Goal: Information Seeking & Learning: Learn about a topic

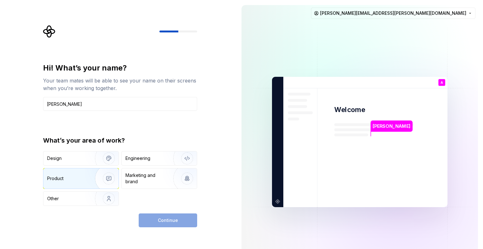
type input "[PERSON_NAME]"
click at [60, 175] on div "Product" at bounding box center [80, 178] width 75 height 20
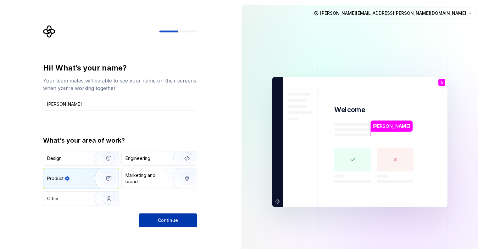
click at [170, 216] on button "Continue" at bounding box center [168, 220] width 59 height 14
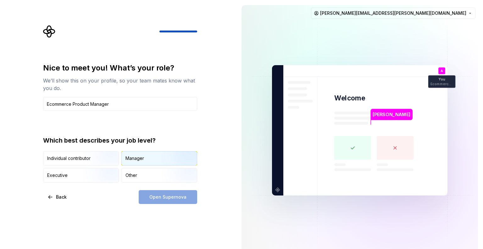
type input "Ecommerce Product Manager"
click at [167, 161] on img "button" at bounding box center [182, 166] width 40 height 42
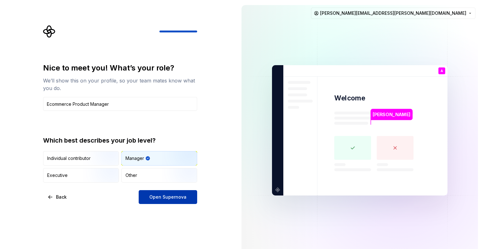
click at [166, 198] on span "Open Supernova" at bounding box center [167, 197] width 37 height 6
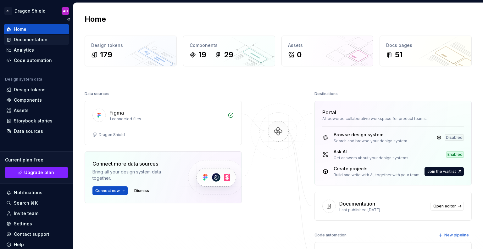
click at [26, 42] on div "Documentation" at bounding box center [31, 39] width 34 height 6
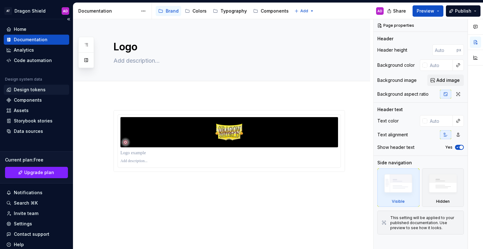
click at [29, 88] on div "Design tokens" at bounding box center [30, 90] width 32 height 6
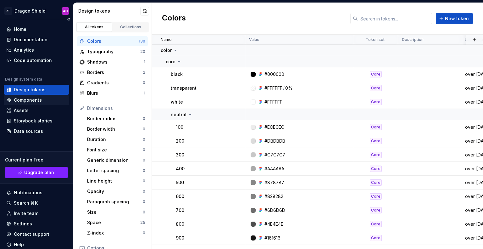
click at [29, 98] on div "Components" at bounding box center [28, 100] width 28 height 6
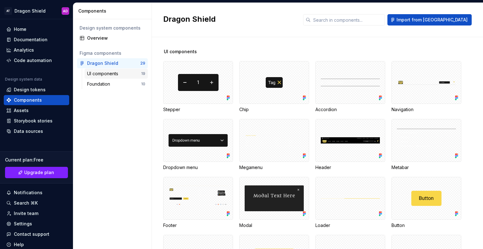
click at [118, 73] on div "UI components" at bounding box center [104, 73] width 34 height 6
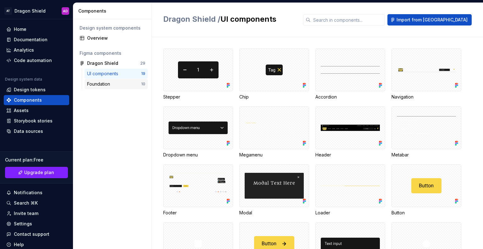
click at [116, 85] on div "Foundation" at bounding box center [114, 84] width 54 height 6
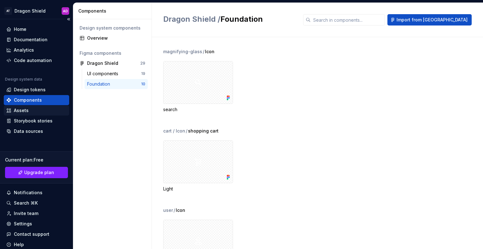
click at [32, 112] on div "Assets" at bounding box center [36, 110] width 60 height 6
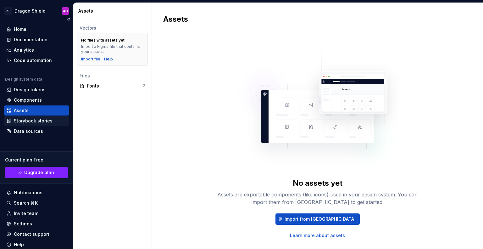
click at [42, 120] on div "Storybook stories" at bounding box center [33, 121] width 39 height 6
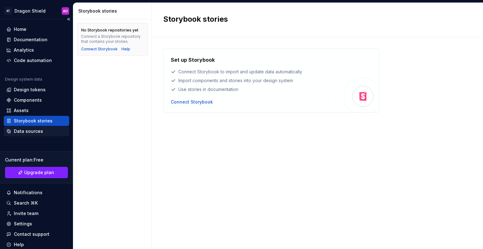
click at [38, 129] on div "Data sources" at bounding box center [28, 131] width 29 height 6
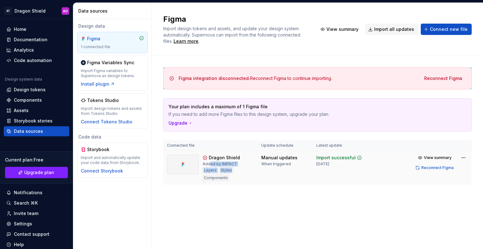
drag, startPoint x: 209, startPoint y: 164, endPoint x: 243, endPoint y: 166, distance: 34.0
click at [243, 166] on div "Dragon Shield Added by IMPACT Layers Styles Components" at bounding box center [228, 167] width 51 height 26
click at [248, 178] on div "Layers Styles Components" at bounding box center [228, 174] width 51 height 14
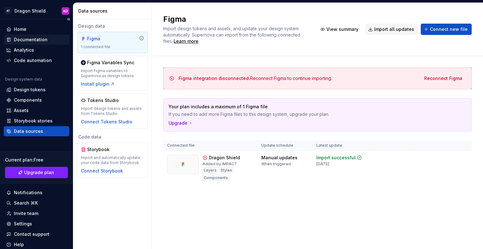
click at [23, 40] on div "Documentation" at bounding box center [31, 39] width 34 height 6
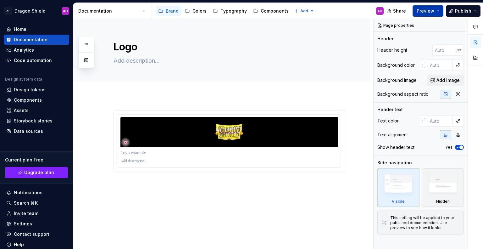
click at [434, 12] on span "Preview" at bounding box center [426, 11] width 18 height 6
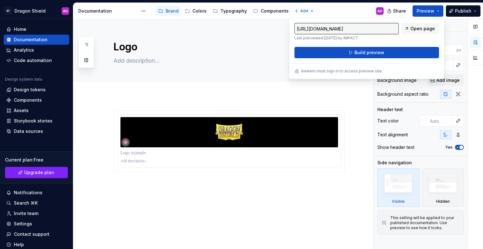
click at [394, 54] on button "Build preview" at bounding box center [366, 52] width 145 height 11
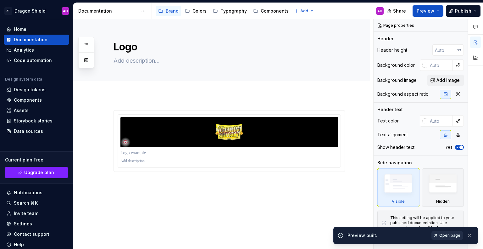
click at [441, 236] on span "Open page" at bounding box center [449, 235] width 21 height 5
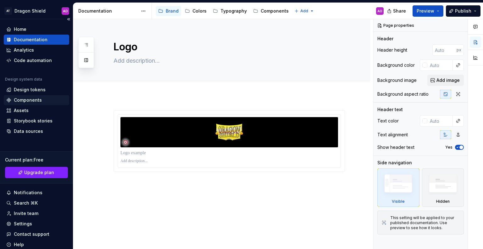
click at [29, 99] on div "Components" at bounding box center [28, 100] width 28 height 6
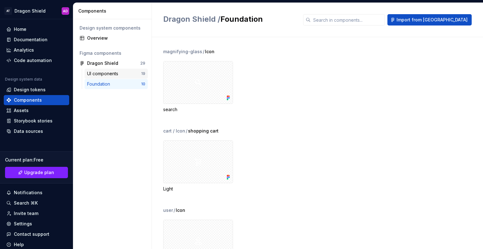
click at [107, 74] on div "UI components" at bounding box center [104, 73] width 34 height 6
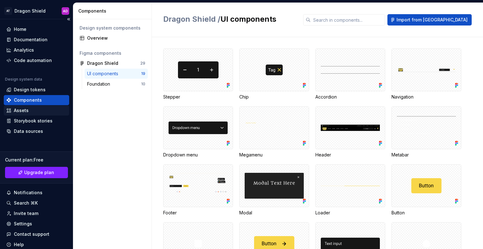
click at [28, 113] on div "Assets" at bounding box center [36, 110] width 60 height 6
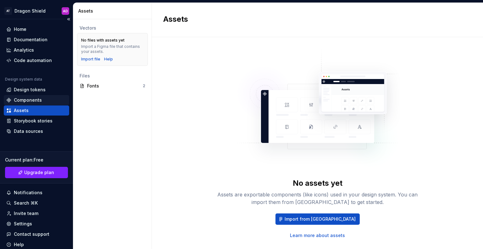
click at [34, 101] on div "Components" at bounding box center [28, 100] width 28 height 6
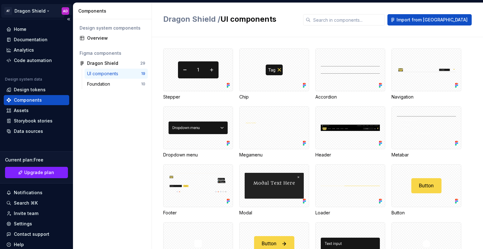
click at [48, 13] on html "AT Dragon Shield AD Home Documentation Analytics Code automation Design system …" at bounding box center [241, 124] width 483 height 249
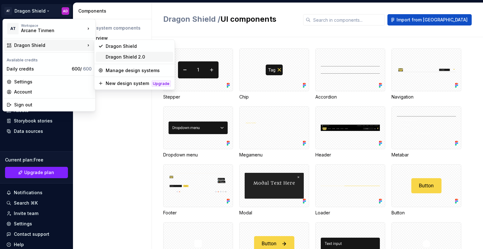
click at [134, 57] on div "Dragon Shield 2.0" at bounding box center [138, 57] width 65 height 6
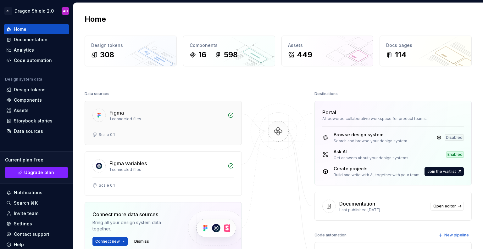
click at [152, 124] on div "Figma 1 connected files" at bounding box center [163, 114] width 157 height 26
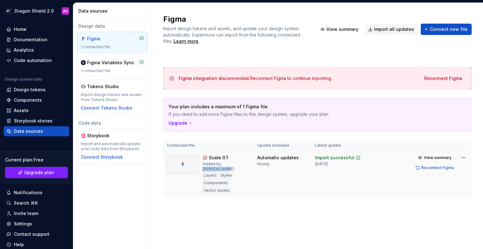
drag, startPoint x: 241, startPoint y: 165, endPoint x: 221, endPoint y: 164, distance: 19.6
click at [221, 164] on div "Scale 0.1 Added by [PERSON_NAME] Layers Styles Components Vector assets" at bounding box center [226, 173] width 47 height 39
copy div "[PERSON_NAME]"
click at [27, 103] on div "Components" at bounding box center [36, 100] width 65 height 10
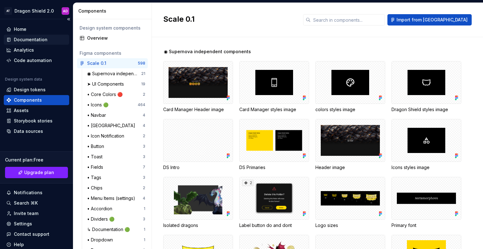
click at [40, 42] on div "Documentation" at bounding box center [31, 39] width 34 height 6
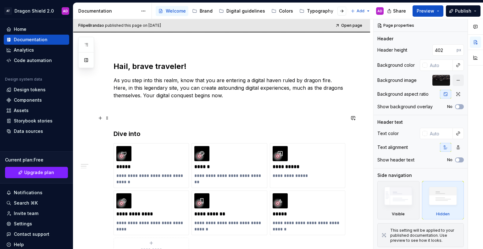
scroll to position [283, 0]
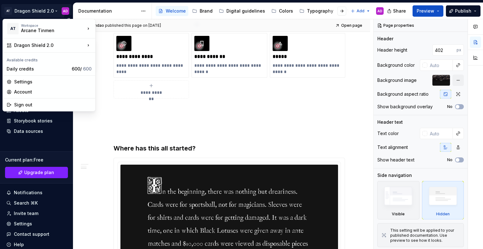
click at [52, 9] on html "AT Dragon Shield 2.0 AD Home Documentation Analytics Code automation Design sys…" at bounding box center [241, 124] width 483 height 249
click at [35, 69] on div "Daily credits" at bounding box center [38, 69] width 63 height 6
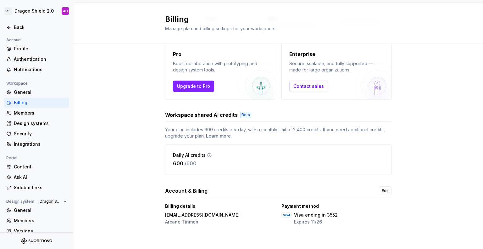
scroll to position [65, 0]
click at [21, 31] on div "Back" at bounding box center [36, 27] width 65 height 10
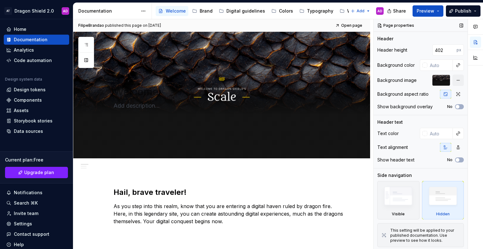
type textarea "*"
